Goal: Find specific page/section: Find specific page/section

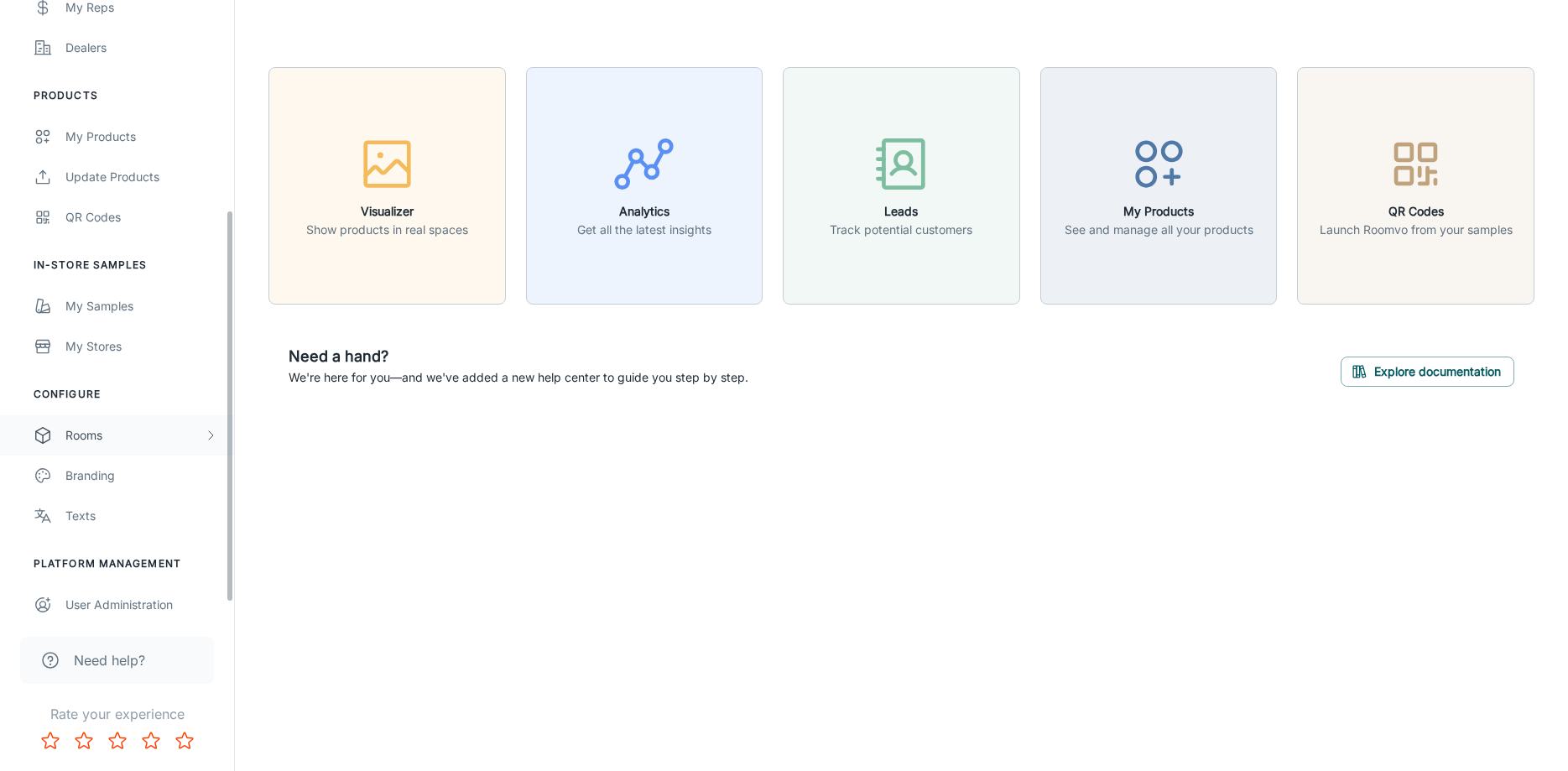
scroll to position [350, 0]
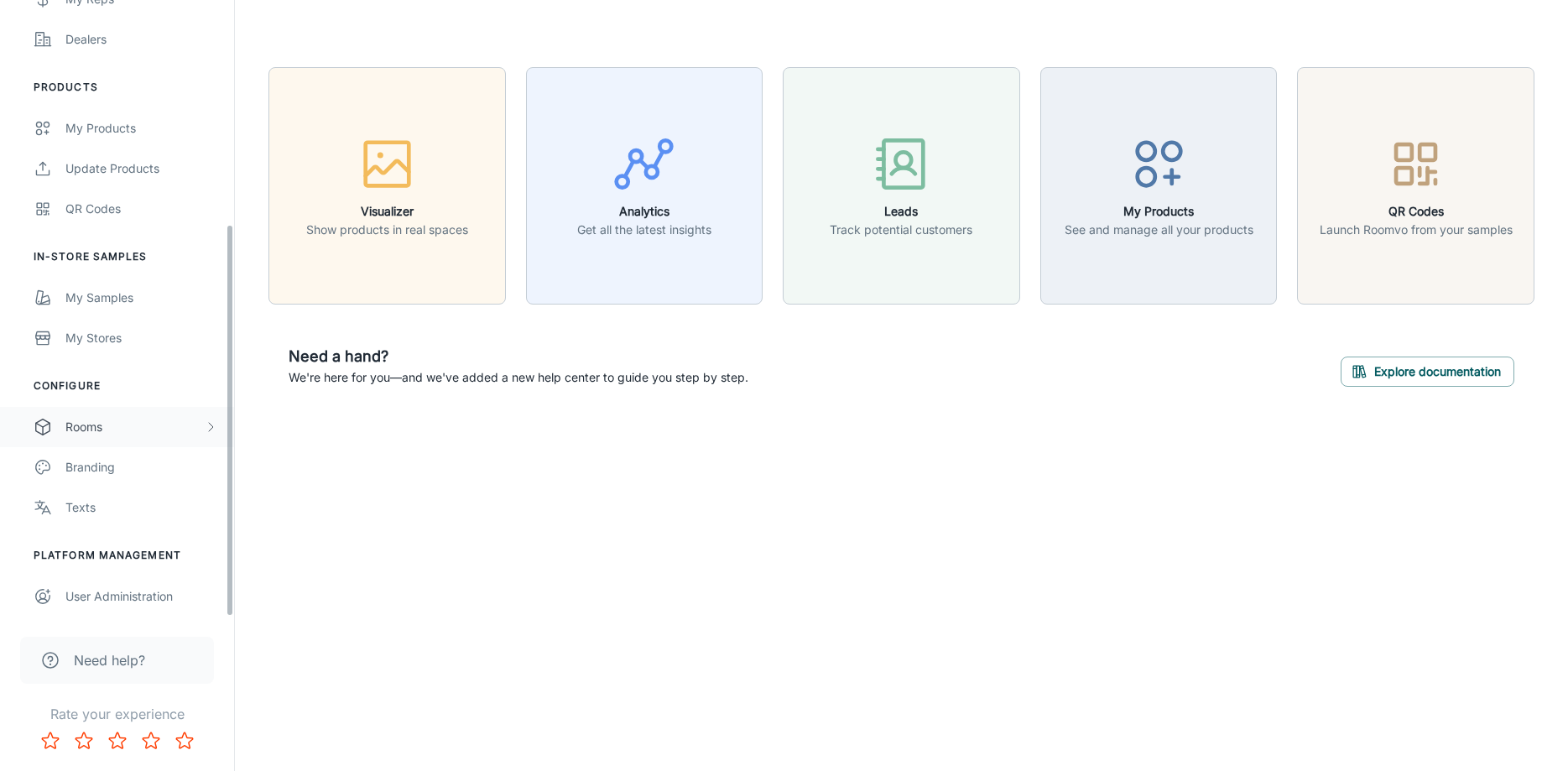
click at [106, 426] on div "Rooms" at bounding box center [134, 426] width 139 height 18
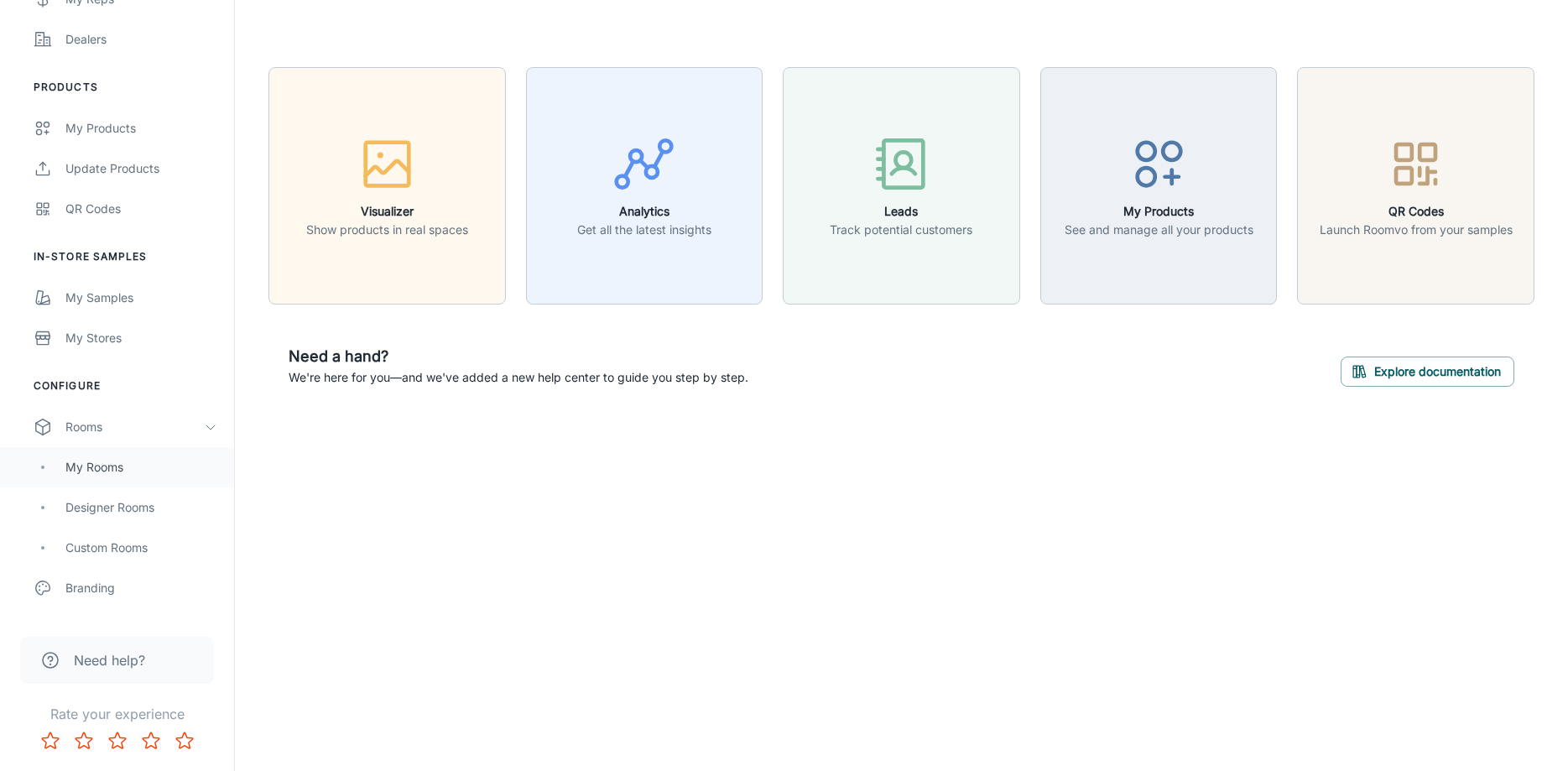
click at [107, 463] on div "My Rooms" at bounding box center [141, 467] width 152 height 18
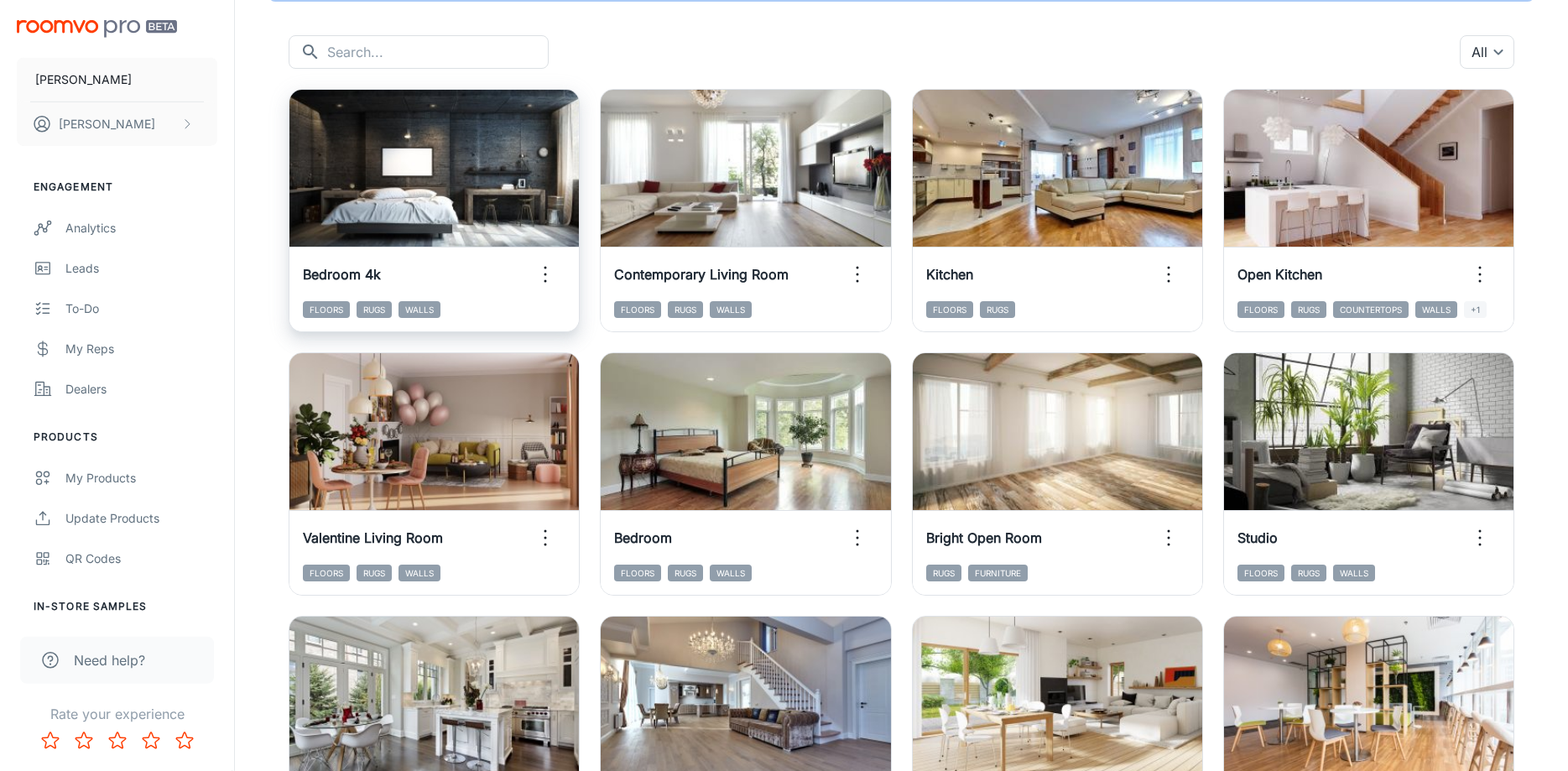
scroll to position [171, 0]
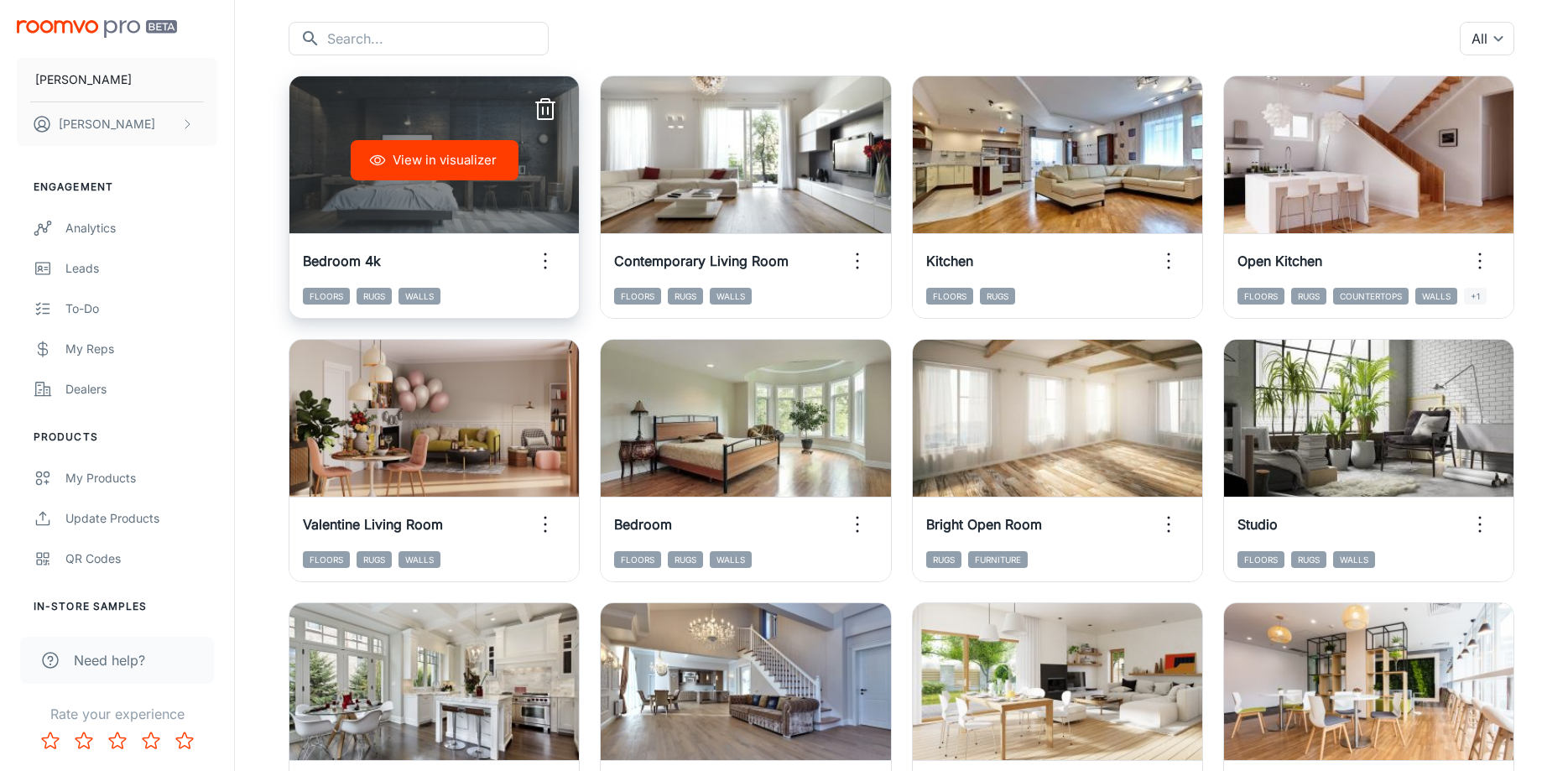
click at [462, 209] on div "View in visualizer" at bounding box center [434, 160] width 290 height 168
click at [549, 257] on icon "button" at bounding box center [545, 260] width 27 height 27
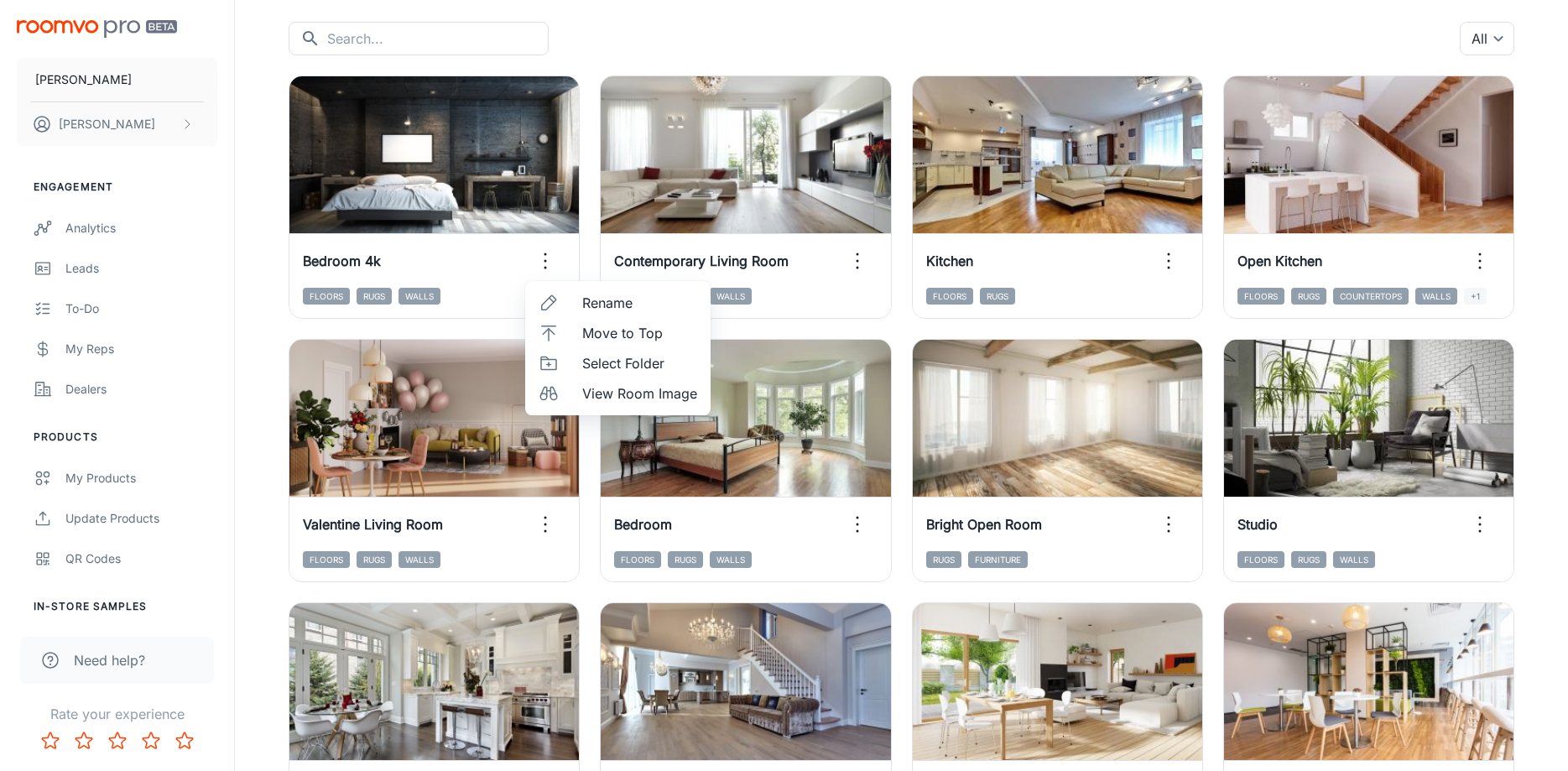
click at [640, 45] on div at bounding box center [784, 385] width 1568 height 771
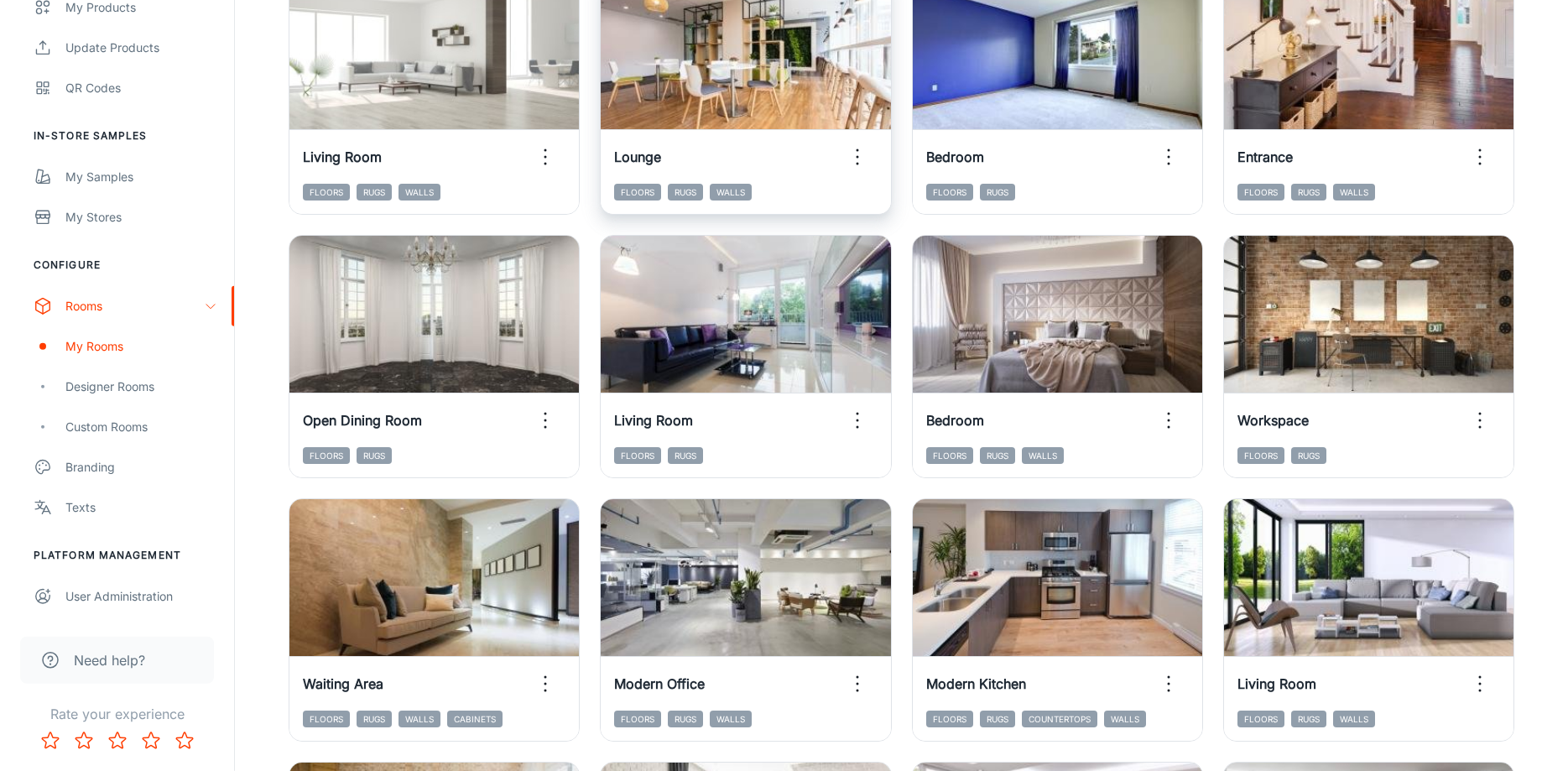
scroll to position [1112, 0]
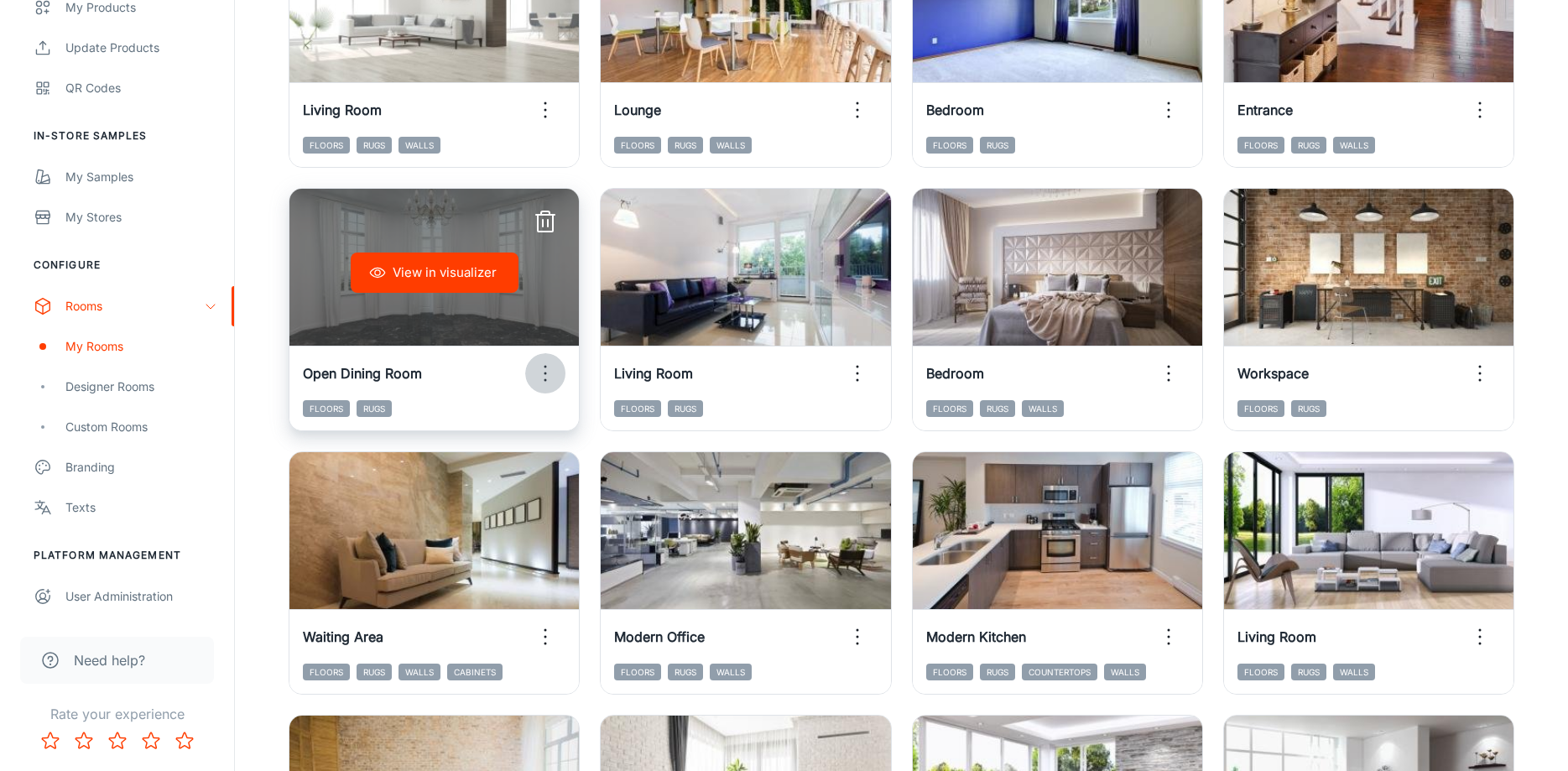
click at [542, 368] on icon "button" at bounding box center [545, 373] width 27 height 27
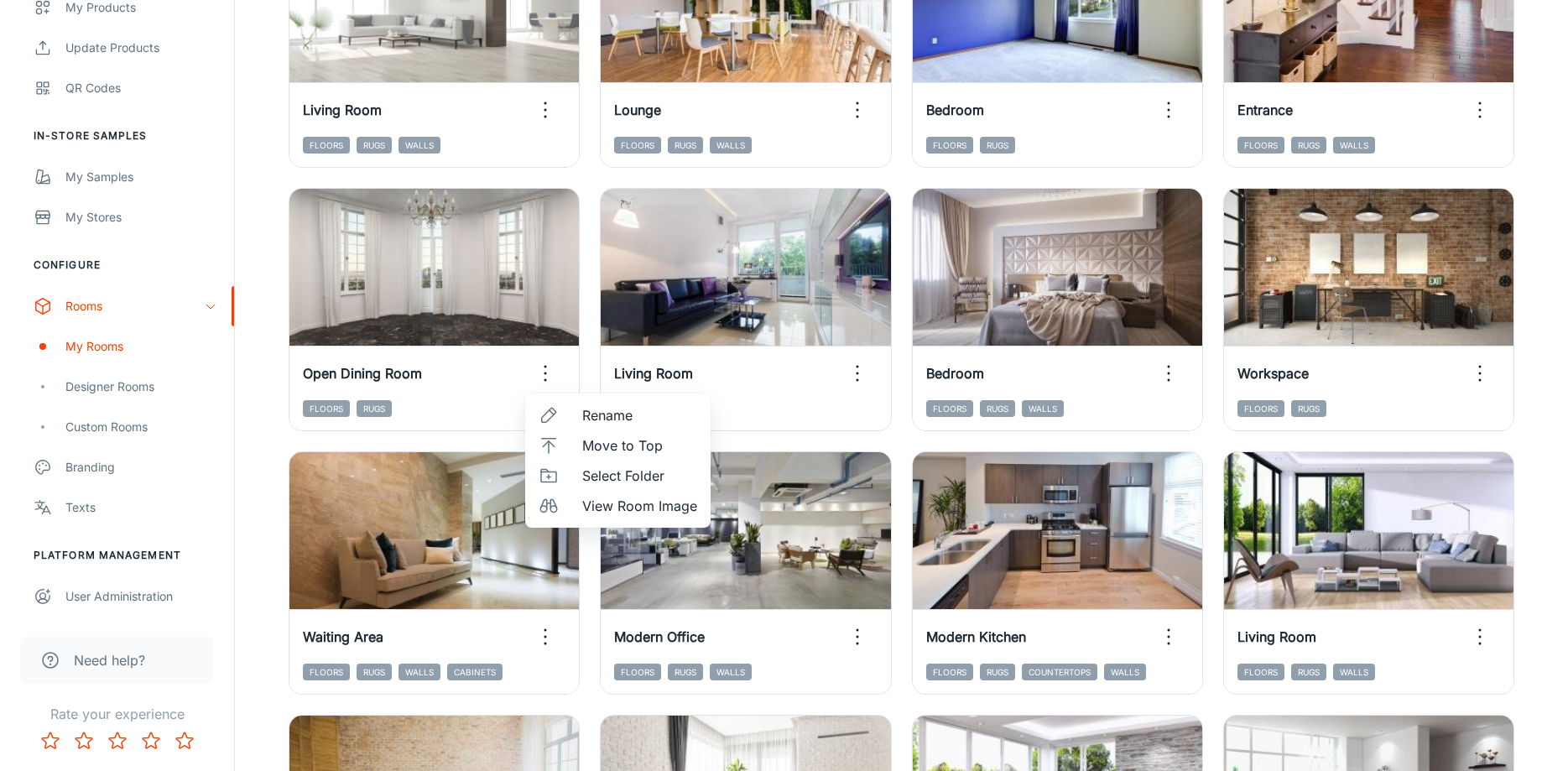
click at [907, 447] on div at bounding box center [784, 385] width 1568 height 771
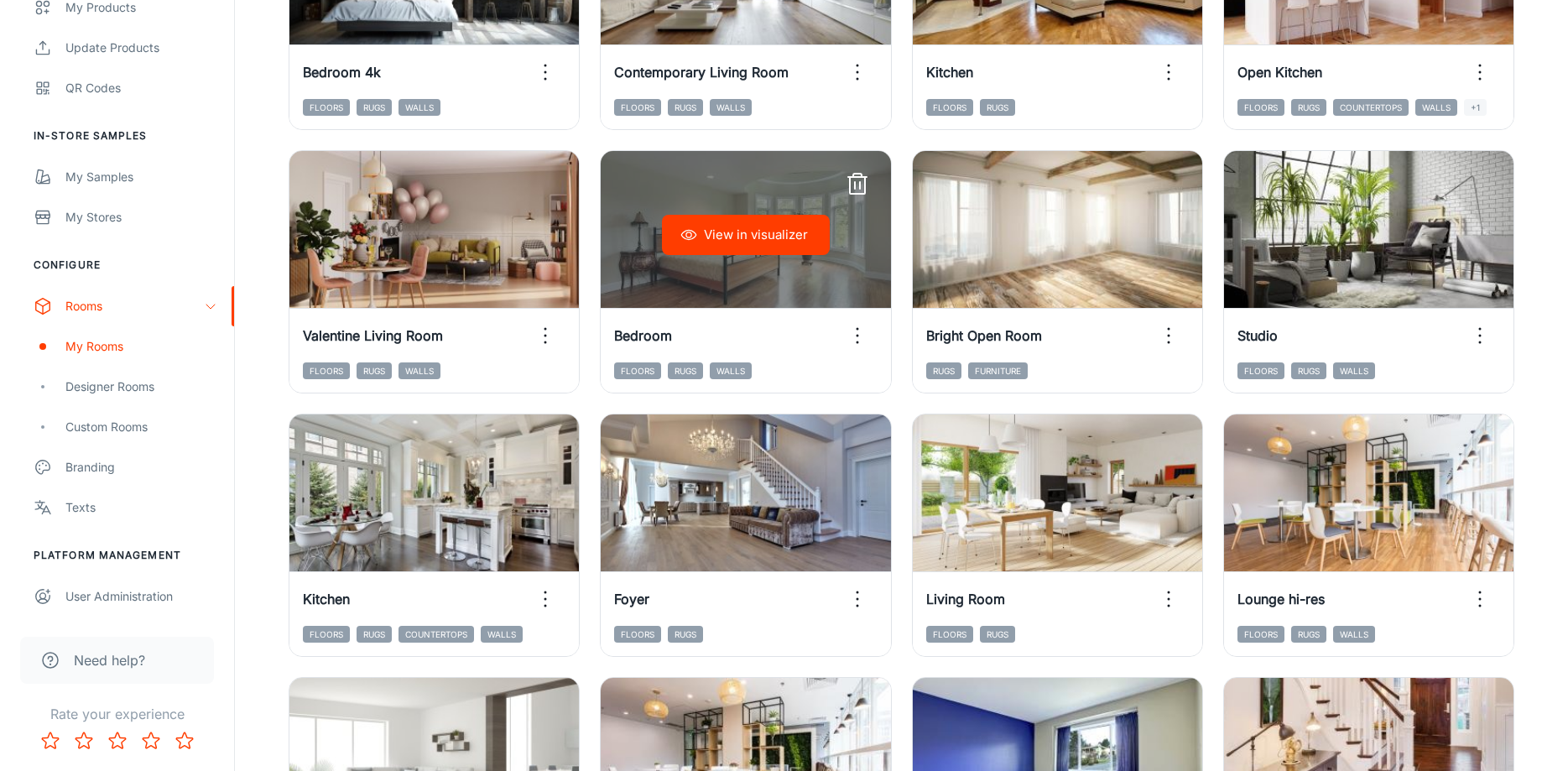
scroll to position [0, 0]
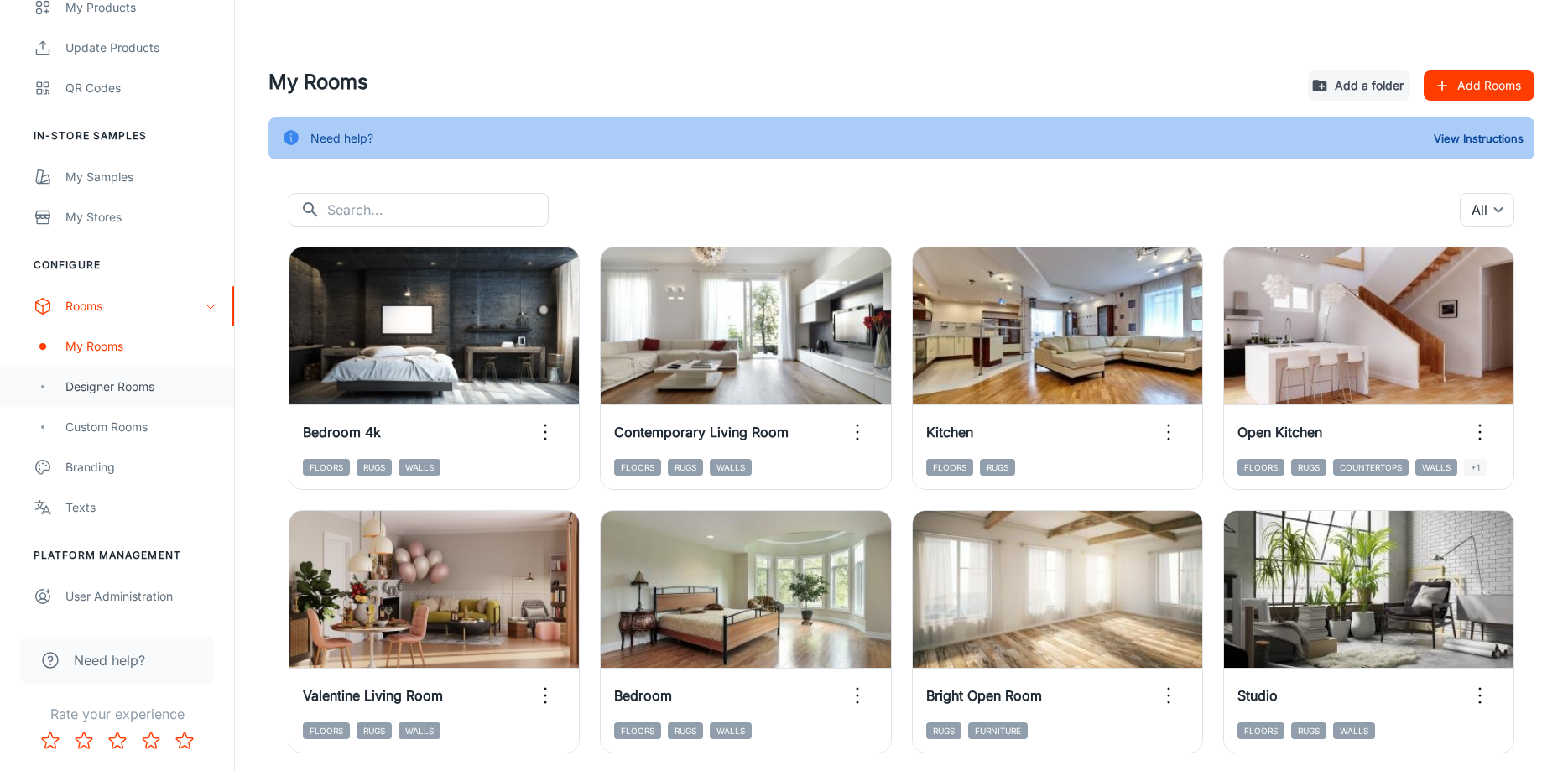
click at [99, 380] on div "Designer Rooms" at bounding box center [141, 387] width 152 height 18
